Goal: Task Accomplishment & Management: Manage account settings

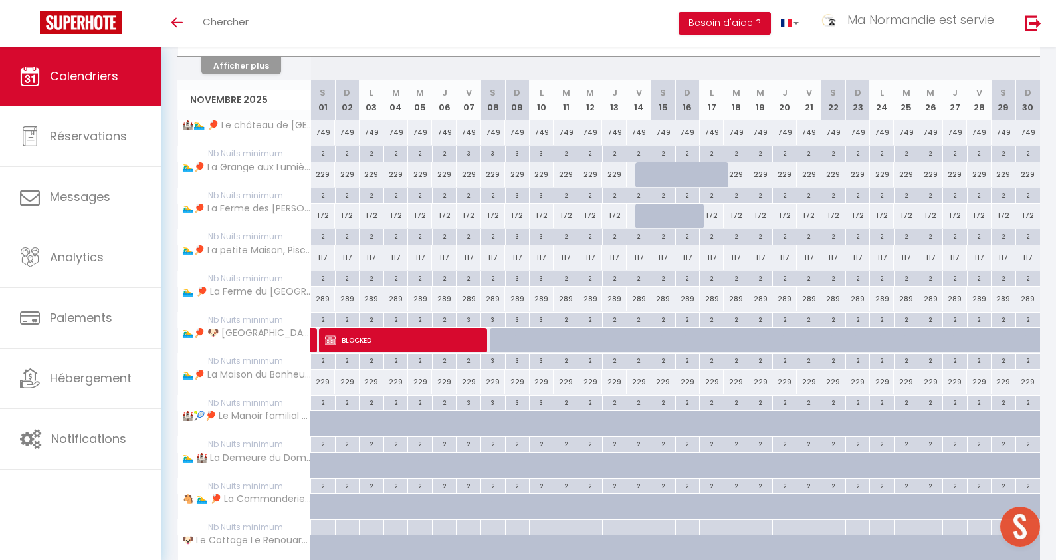
scroll to position [799, 0]
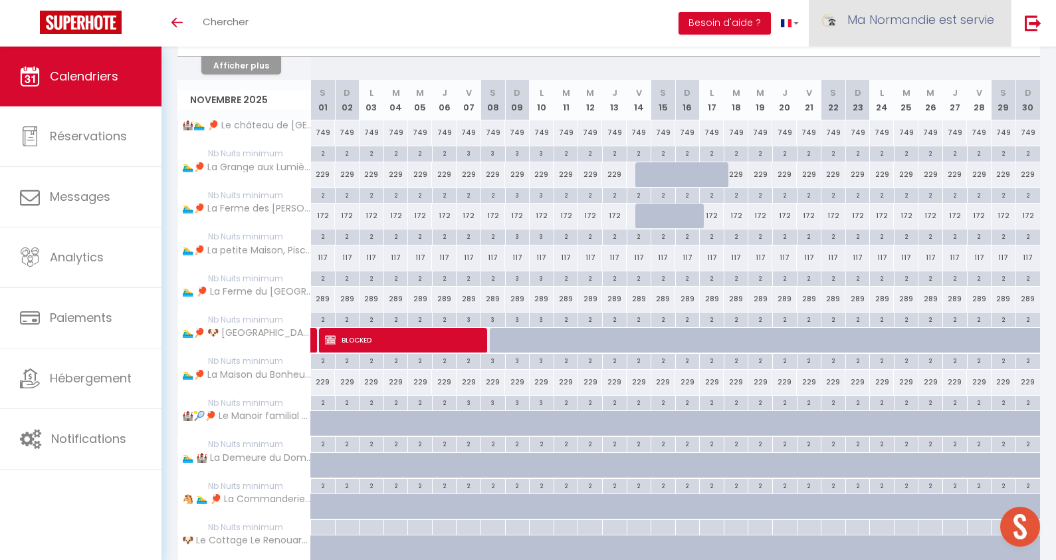
click at [924, 30] on link "Ma Normandie est servie" at bounding box center [910, 23] width 202 height 47
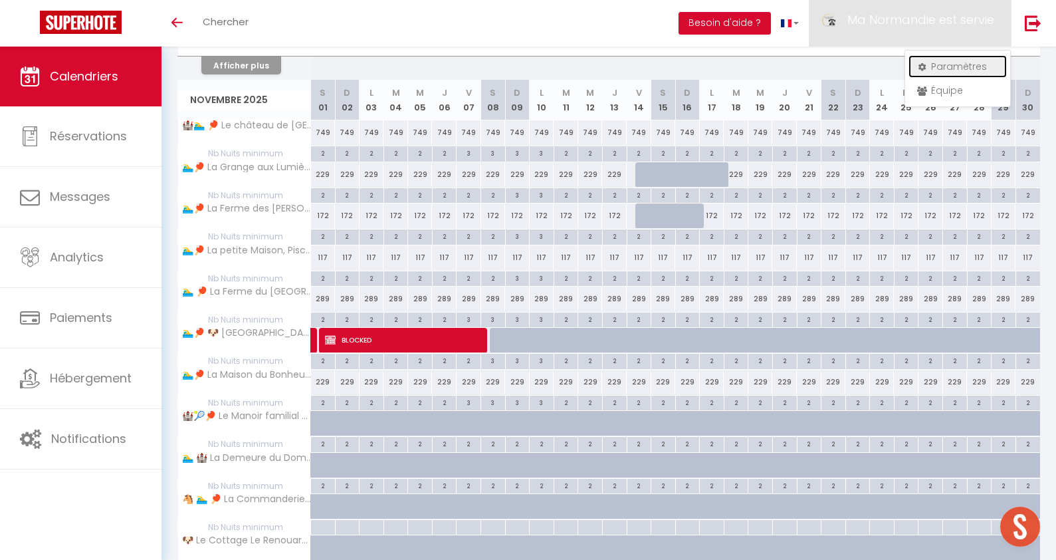
click at [947, 66] on link "Paramètres" at bounding box center [958, 66] width 98 height 23
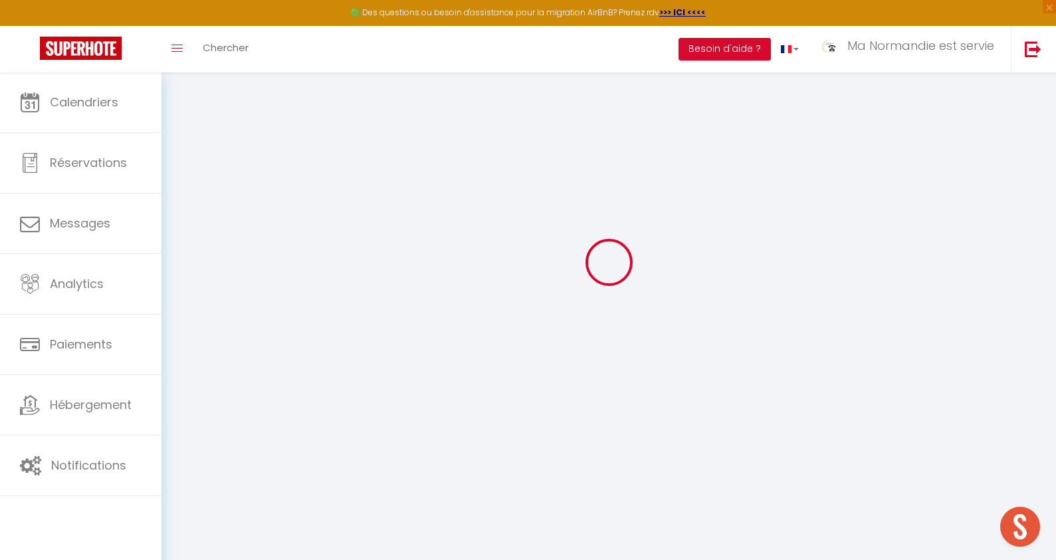
type input "d6Zee4lOIJgXUFObujsJa3C1e"
type input "aplxiO2y7Szlnabvp5mEr4n0S"
type input "[URL][DOMAIN_NAME]"
select select "fr"
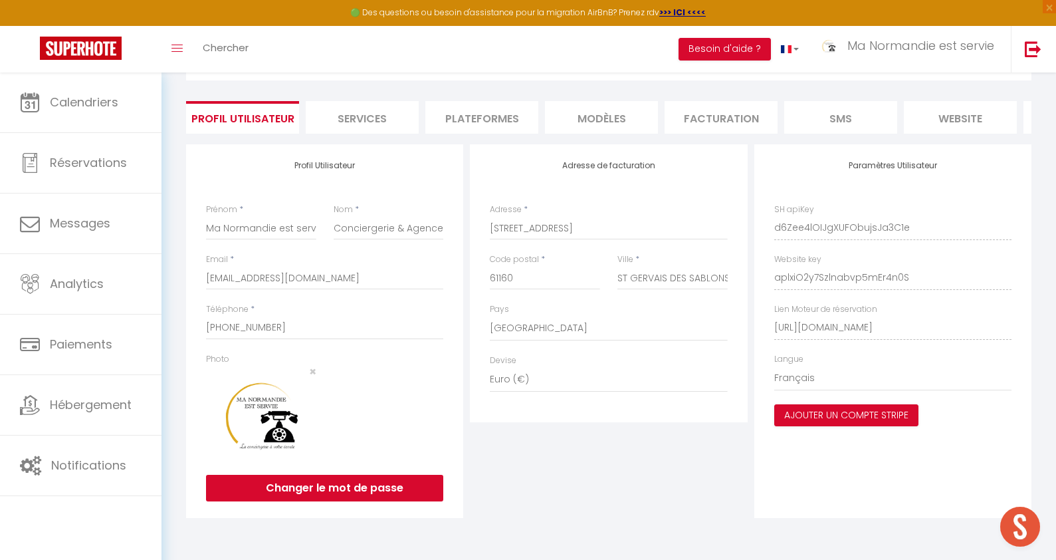
click at [505, 122] on li "Plateformes" at bounding box center [481, 117] width 113 height 33
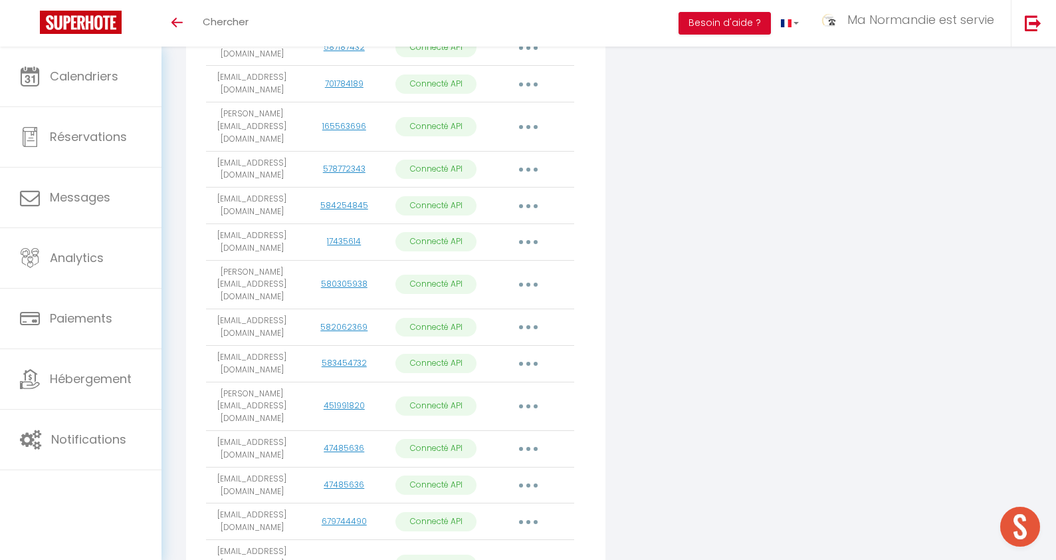
scroll to position [674, 0]
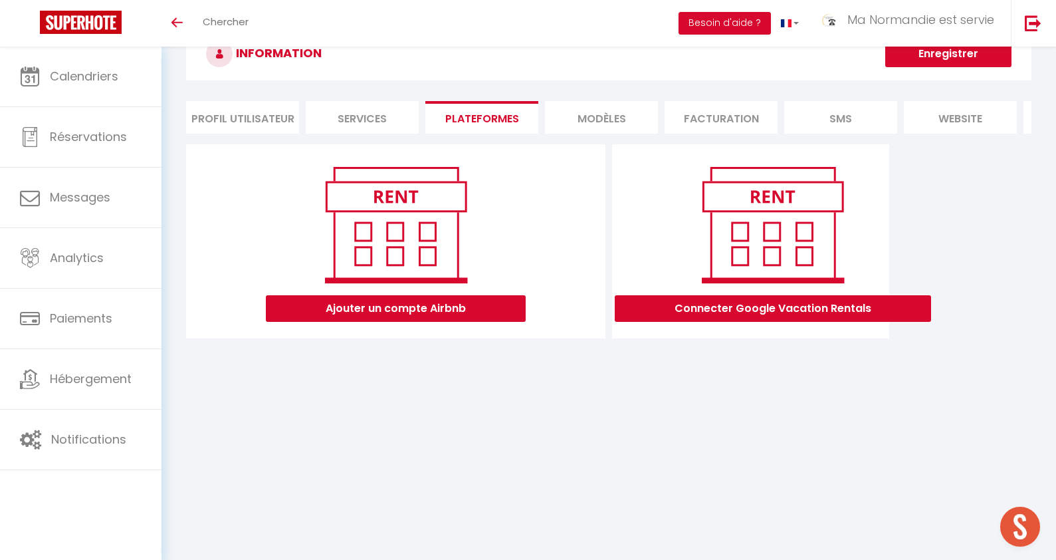
scroll to position [799, 0]
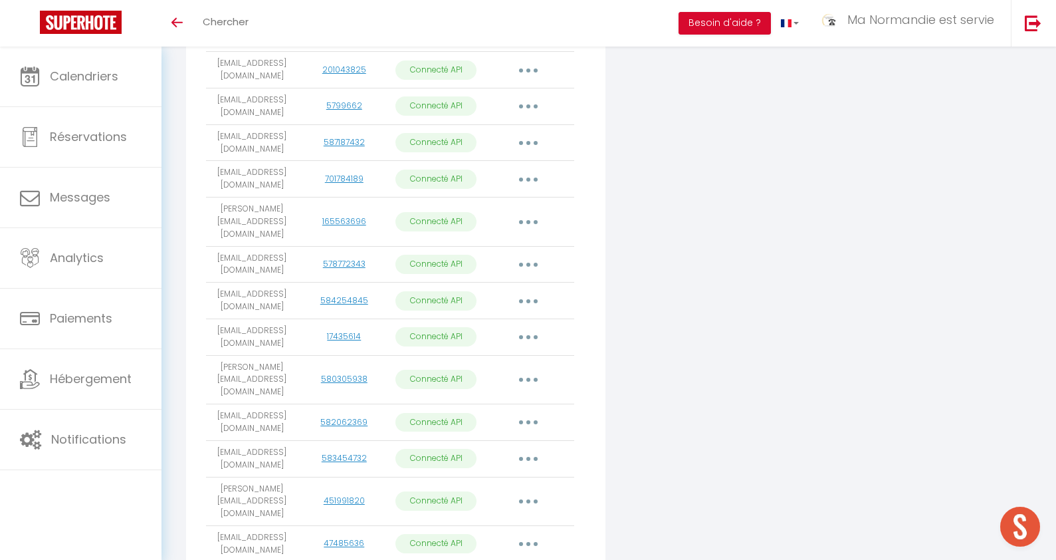
scroll to position [674, 0]
